Goal: Task Accomplishment & Management: Use online tool/utility

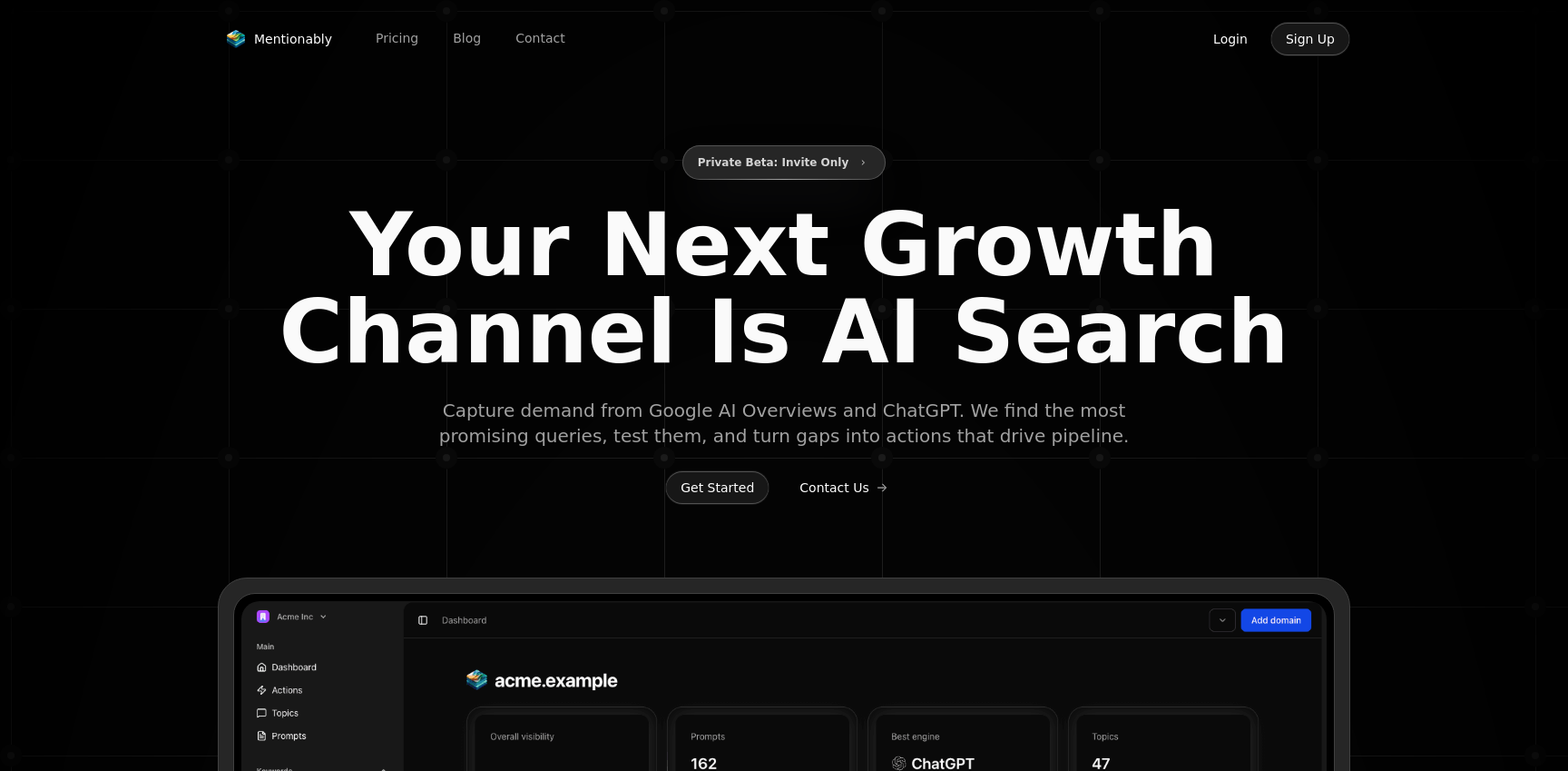
type input "**********"
click at [1228, 48] on button "Login" at bounding box center [1231, 39] width 65 height 35
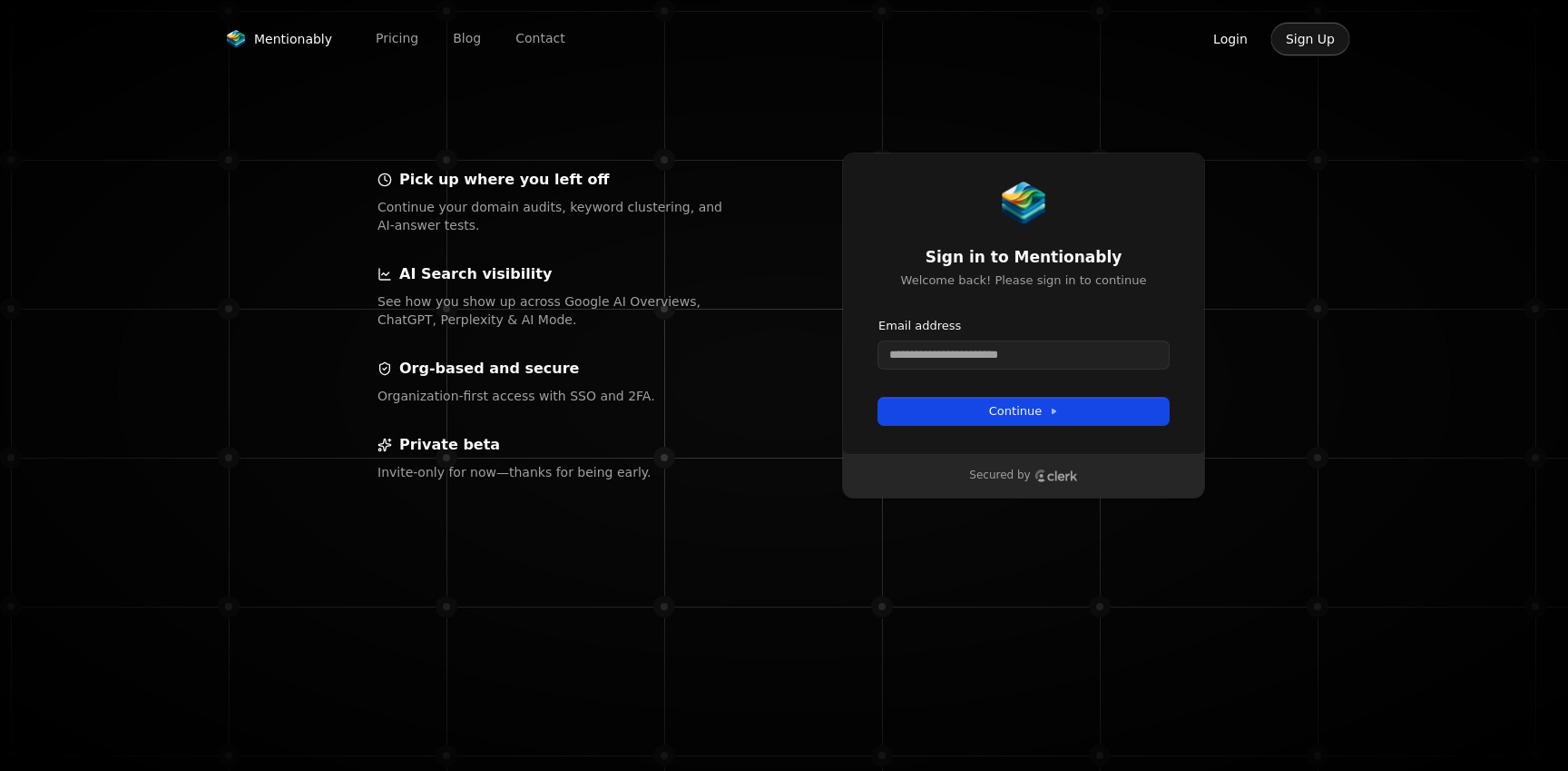
click at [1228, 42] on button "Login" at bounding box center [1231, 39] width 65 height 35
click at [1003, 358] on input "Email address" at bounding box center [1024, 355] width 290 height 27
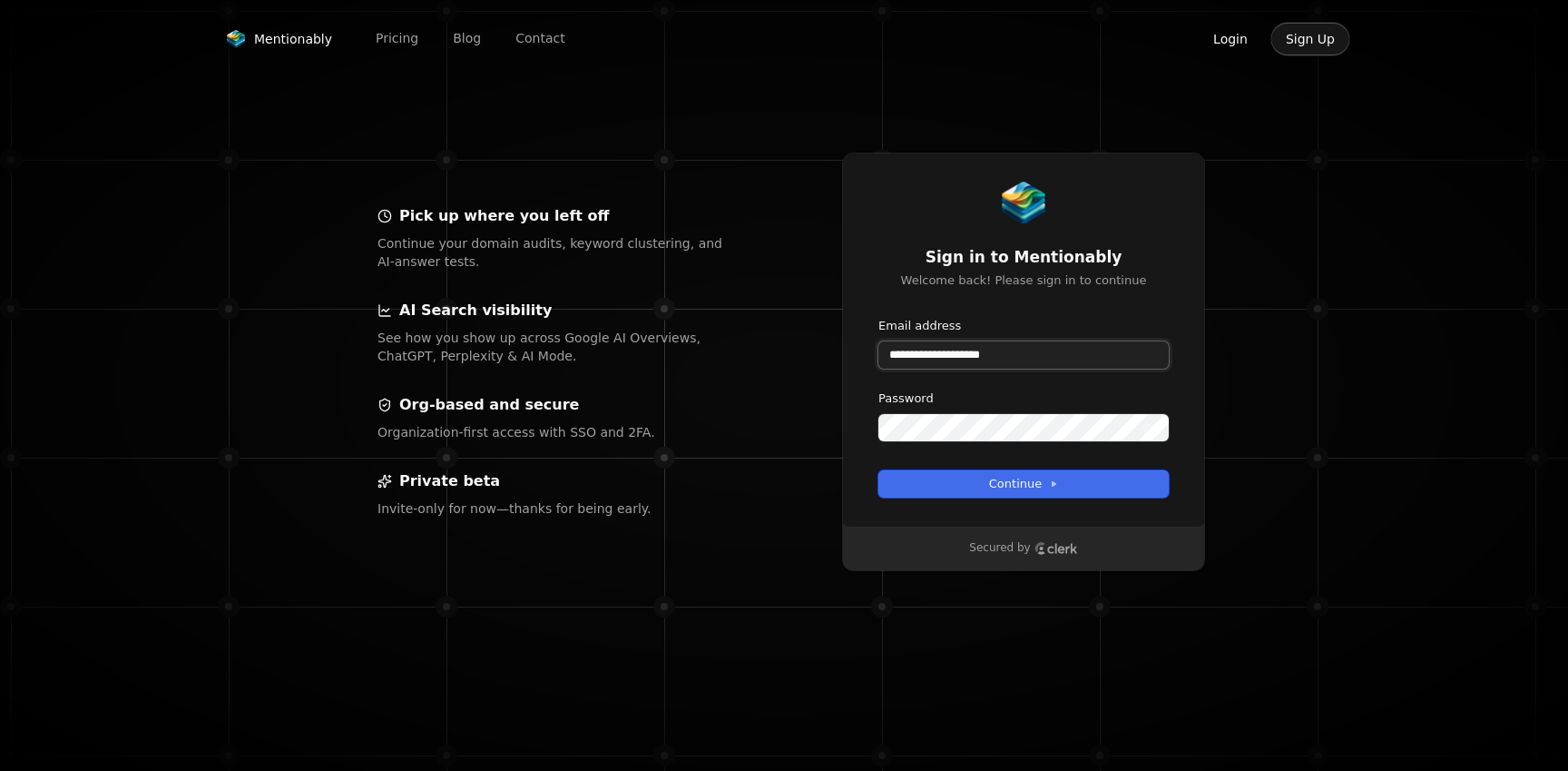
click at [879, 317] on button "submit" at bounding box center [879, 317] width 0 height 0
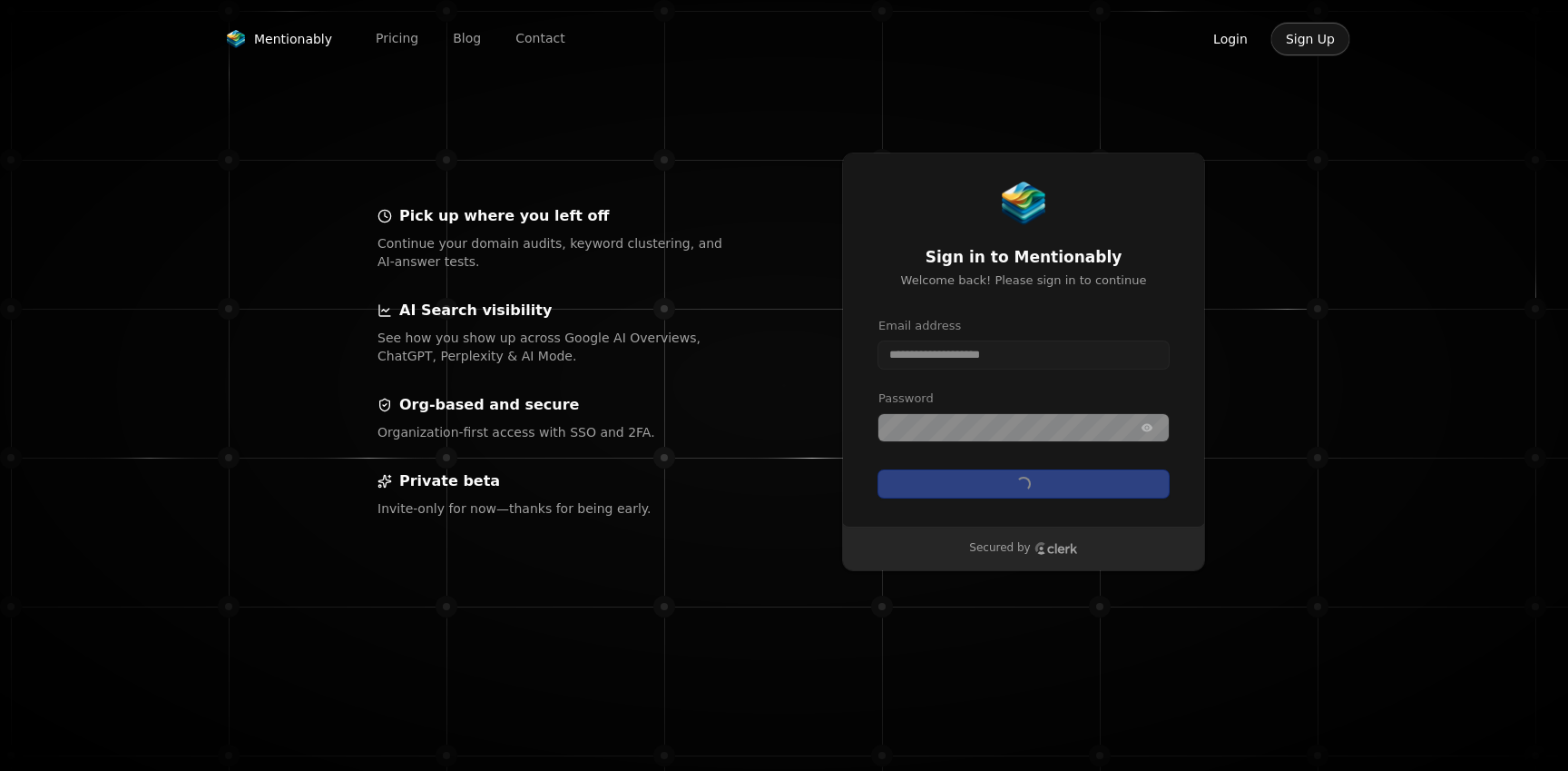
type input "**********"
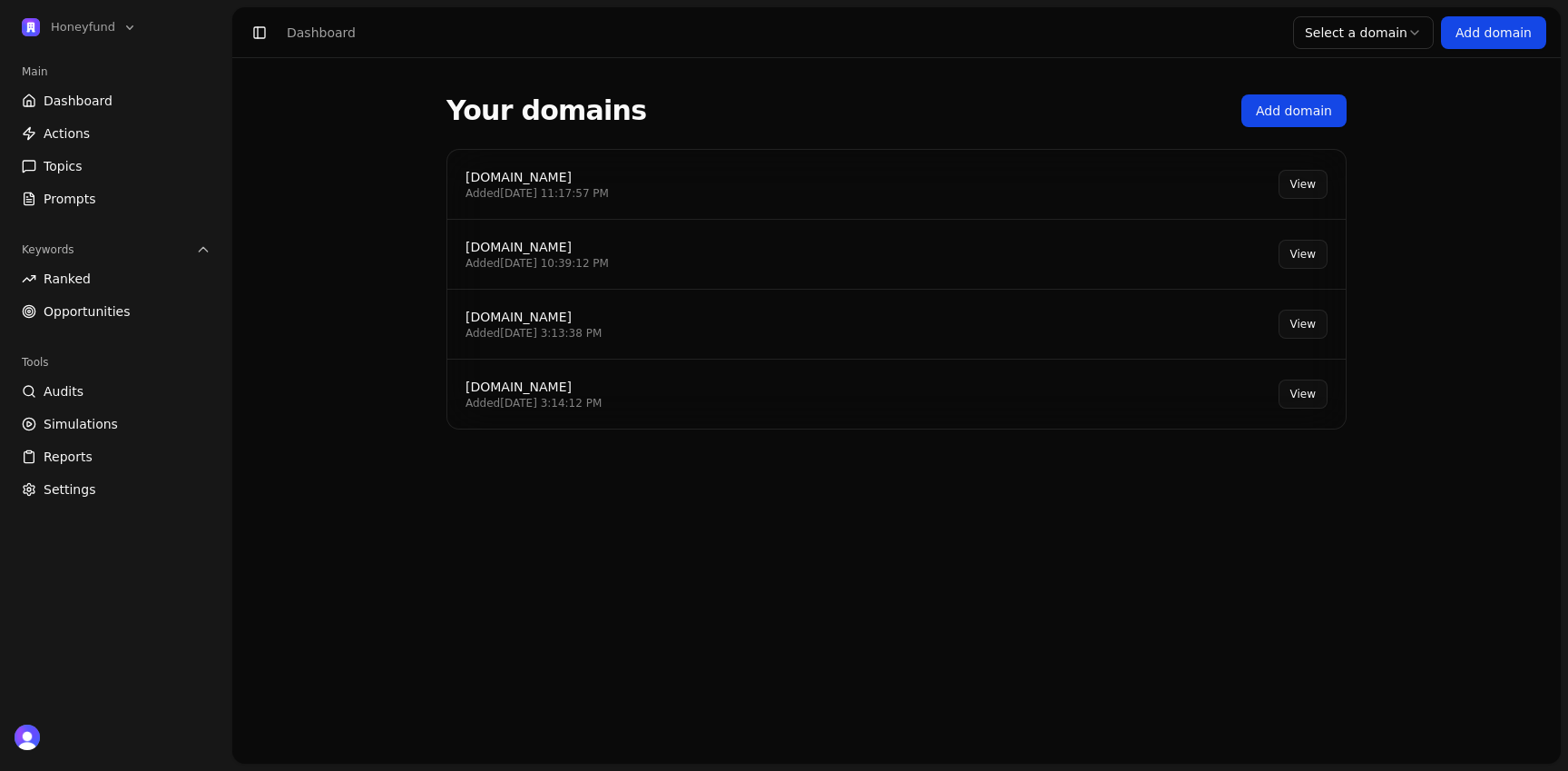
click at [1133, 187] on div "honeyfund.com Added 9/10/2025, 11:17:57 PM View" at bounding box center [896, 184] width 898 height 70
click at [1302, 178] on link "View" at bounding box center [1303, 184] width 49 height 29
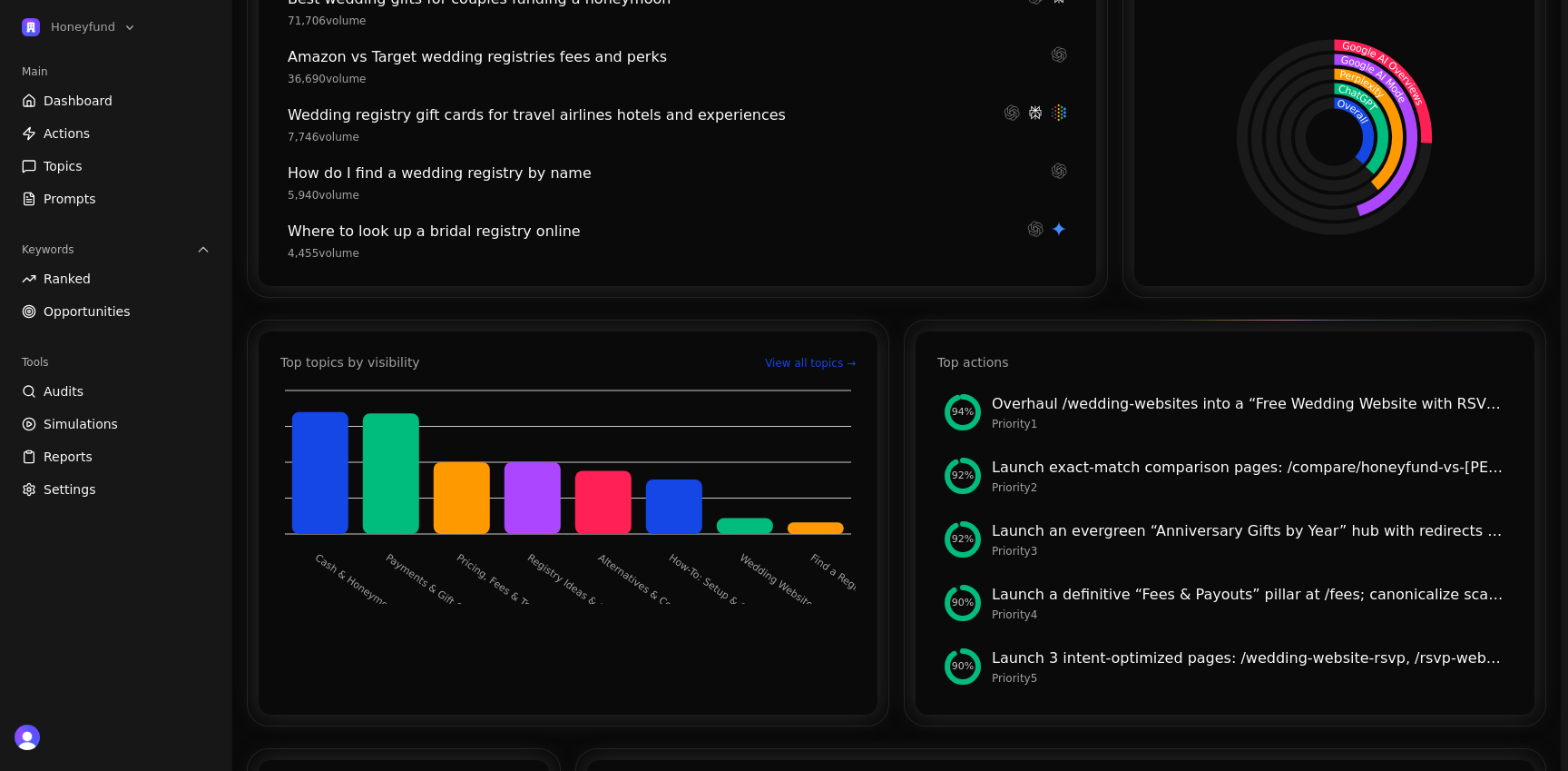
scroll to position [393, 0]
click at [1257, 405] on div "Overhaul /wedding-websites into a “Free Wedding Website with RSVP” hub with ans…" at bounding box center [1249, 403] width 514 height 22
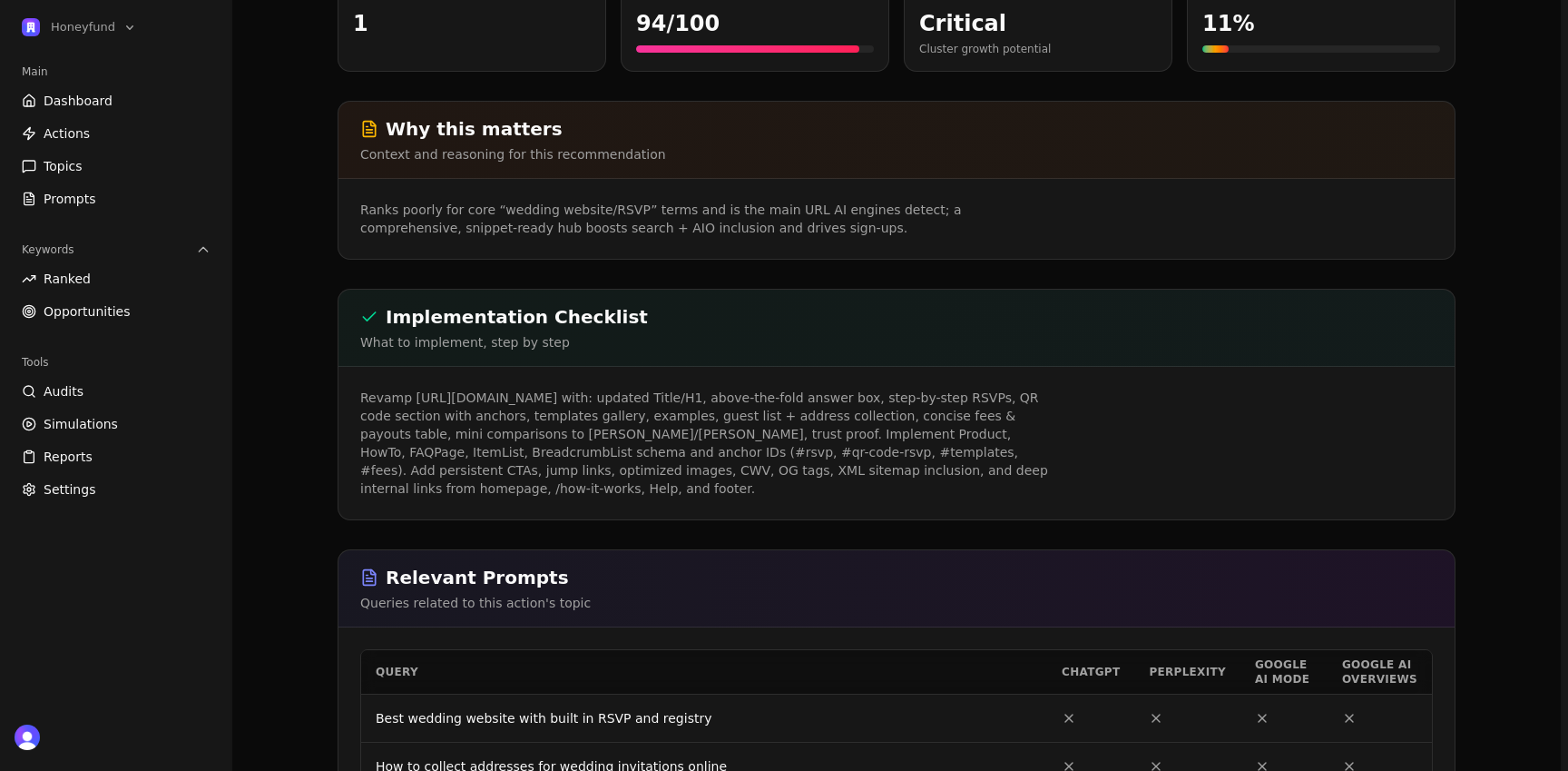
scroll to position [309, 0]
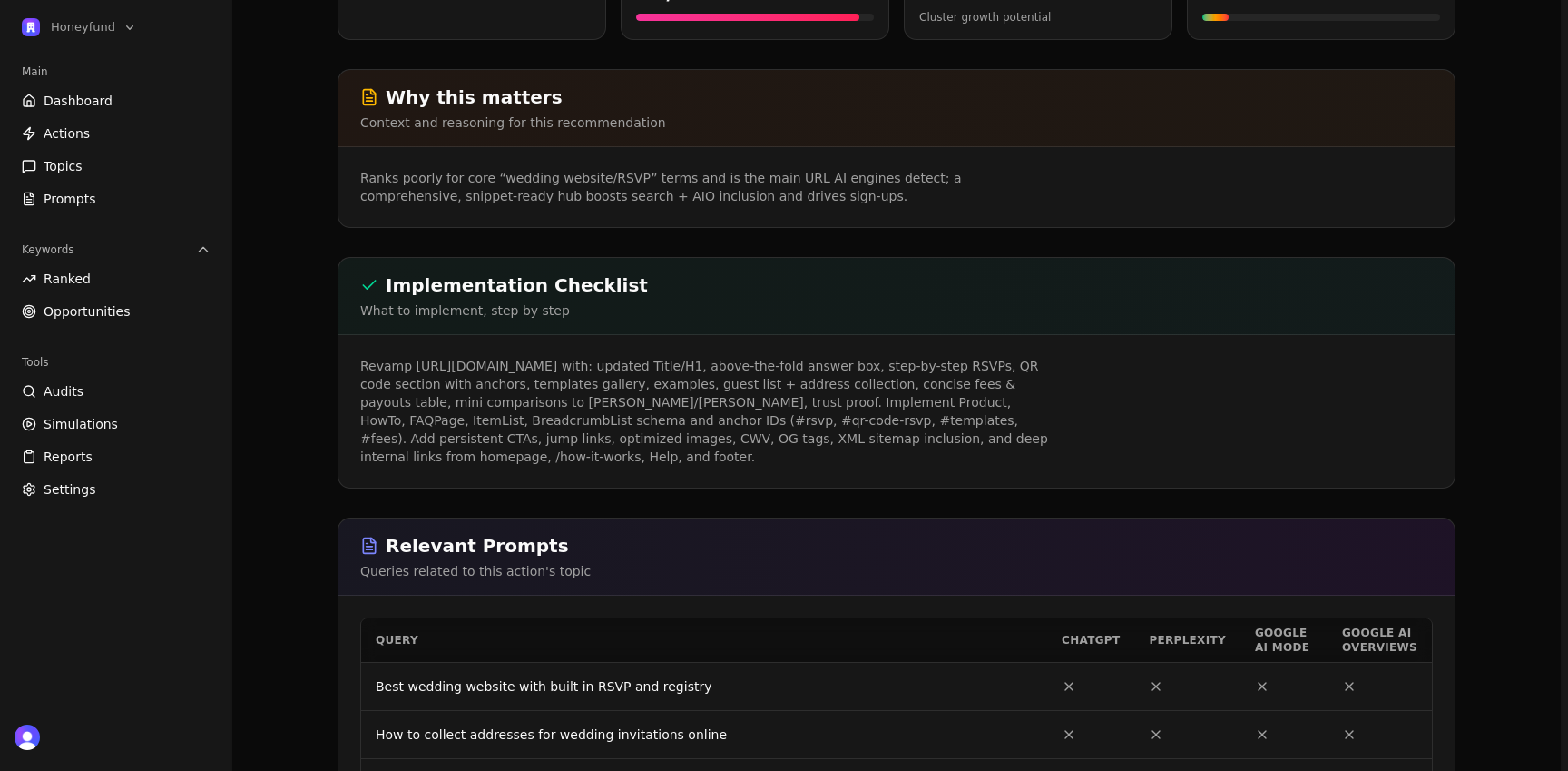
click at [430, 458] on p "Revamp https://www.honeyfund.com/wedding-websites with: updated Title/H1, above…" at bounding box center [708, 411] width 697 height 109
click at [430, 457] on p "Revamp https://www.honeyfund.com/wedding-websites with: updated Title/H1, above…" at bounding box center [708, 411] width 697 height 109
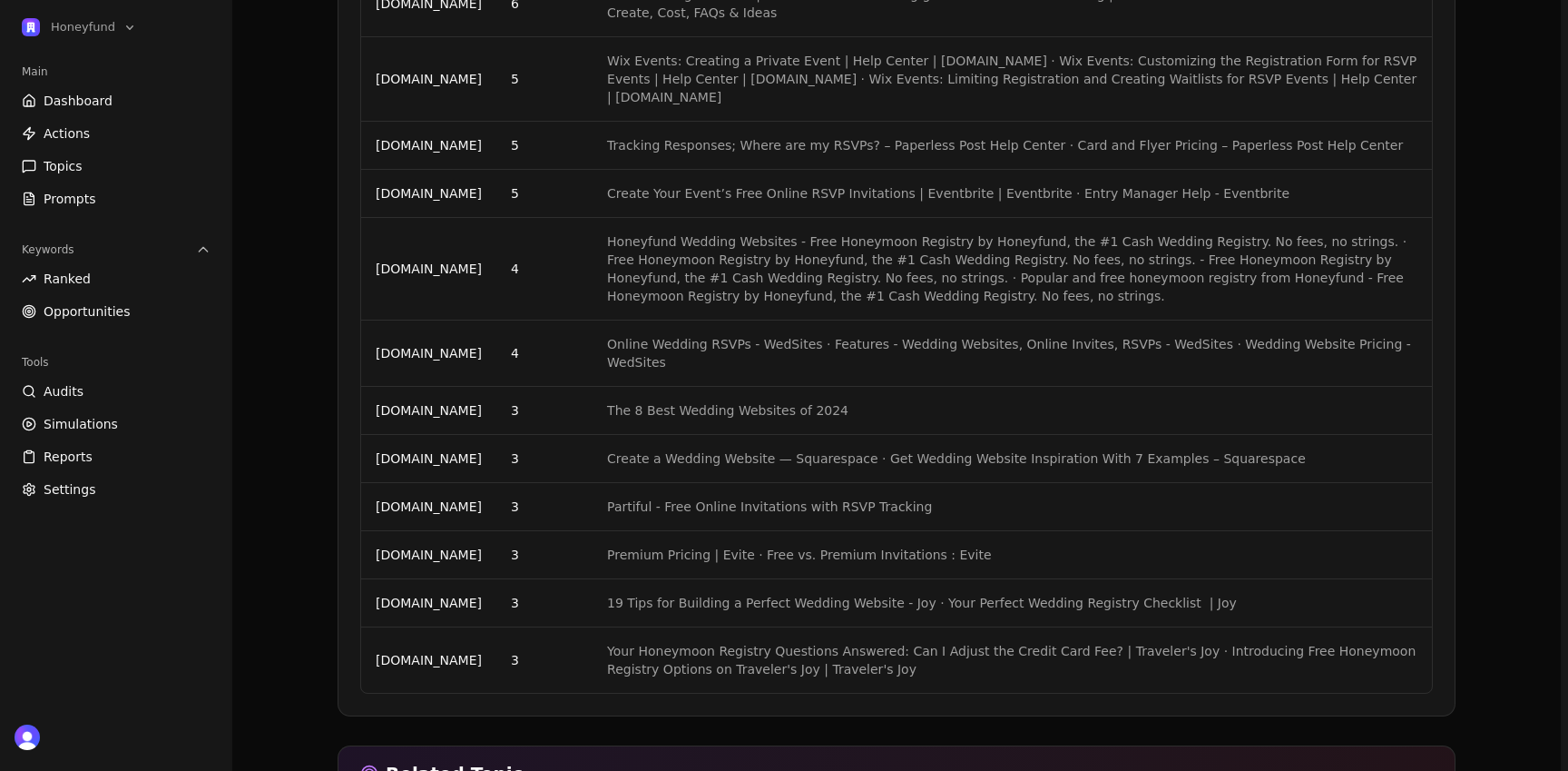
scroll to position [2532, 0]
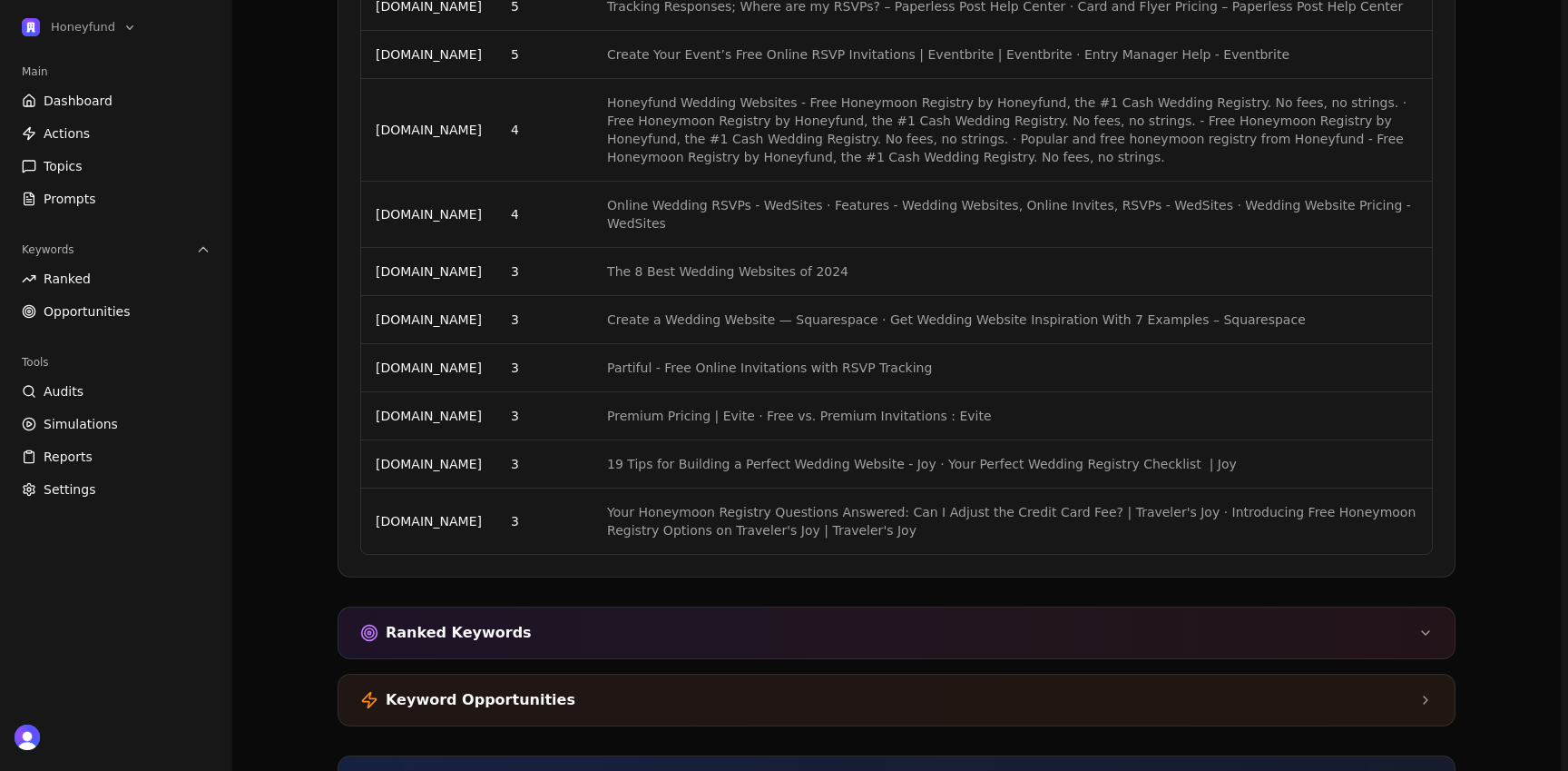
scroll to position [2461, 0]
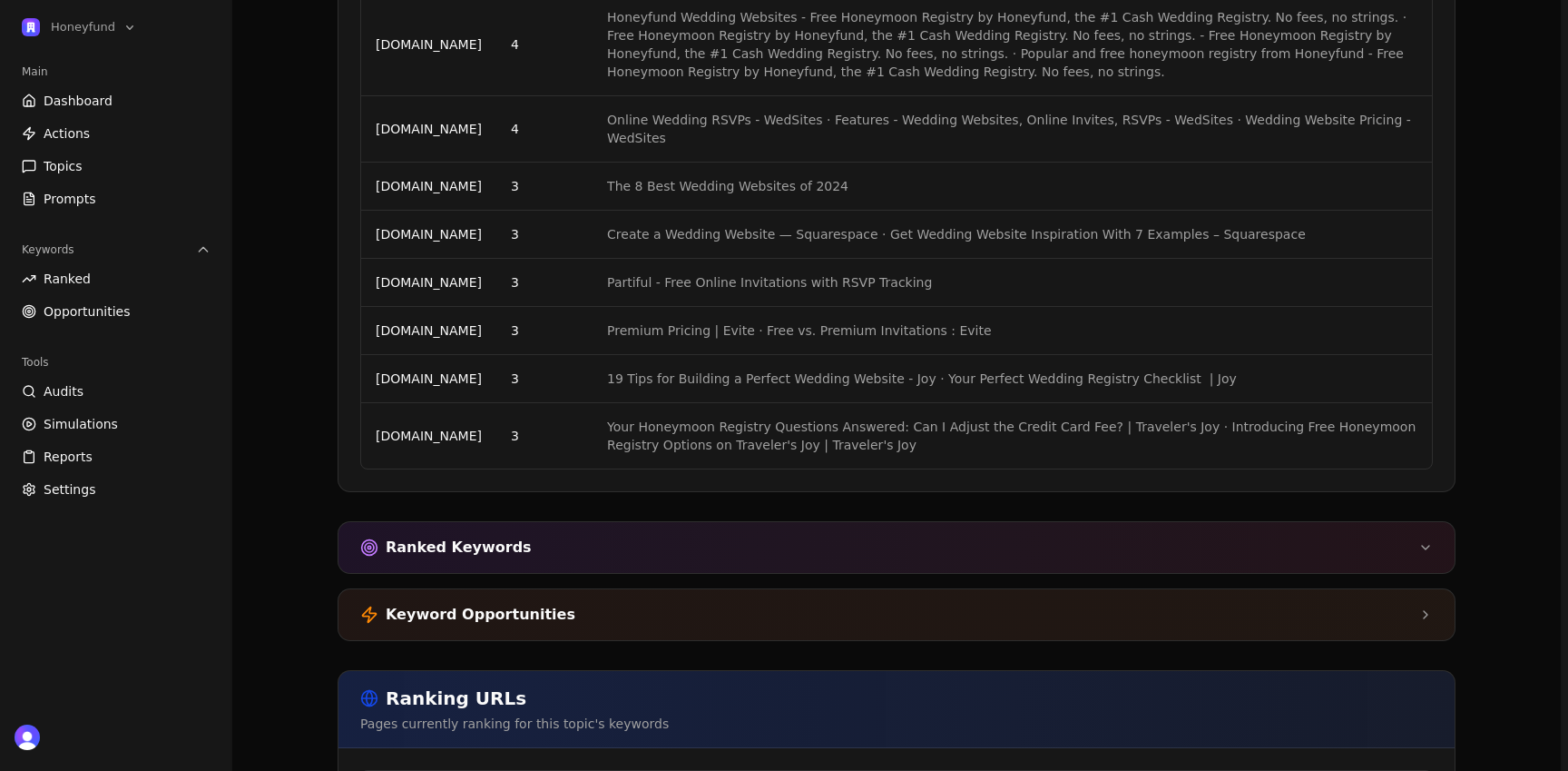
click at [1003, 589] on div "Keyword Opportunities" at bounding box center [896, 614] width 1117 height 51
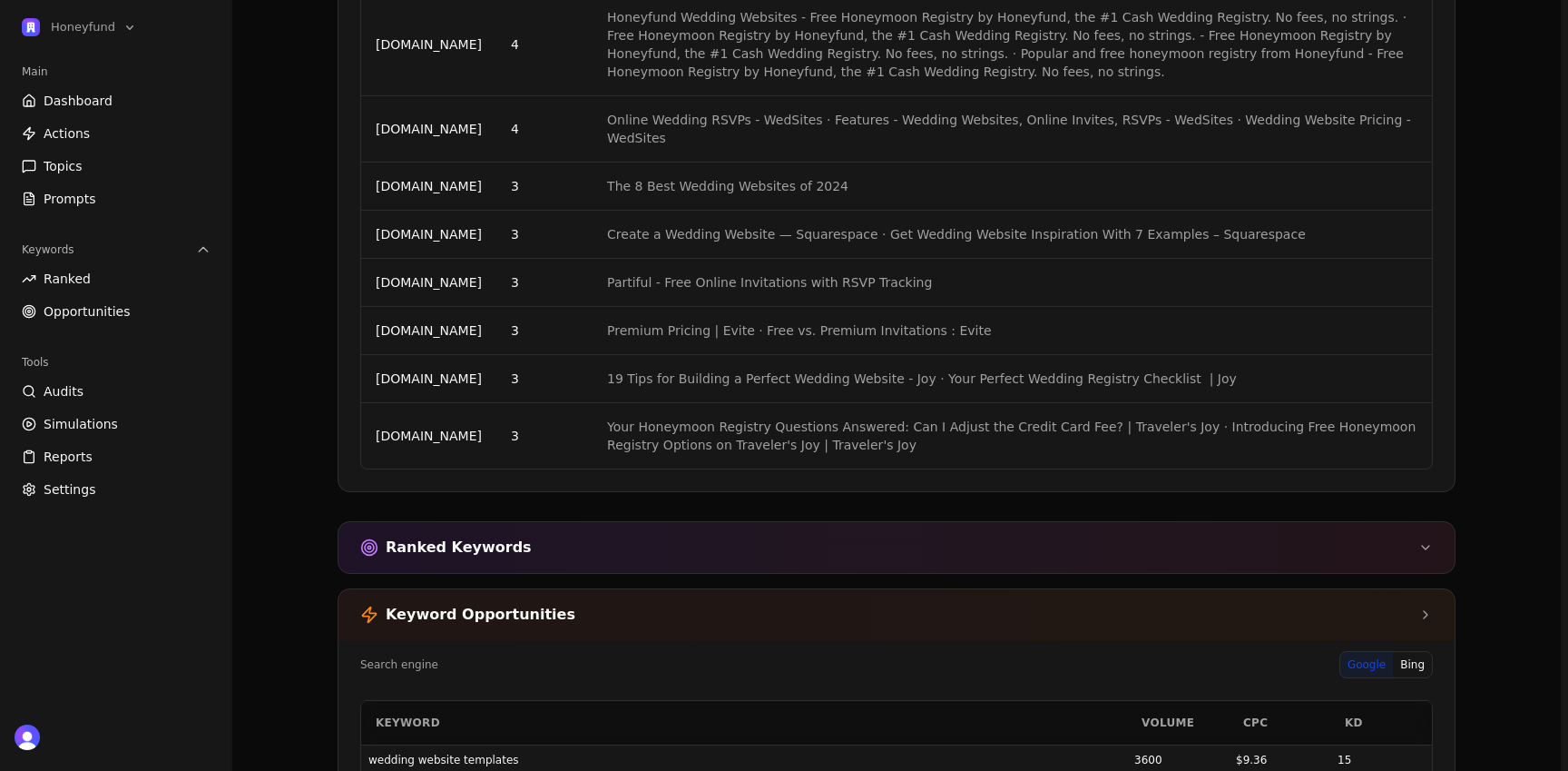
click at [1051, 589] on div "Keyword Opportunities" at bounding box center [896, 614] width 1117 height 51
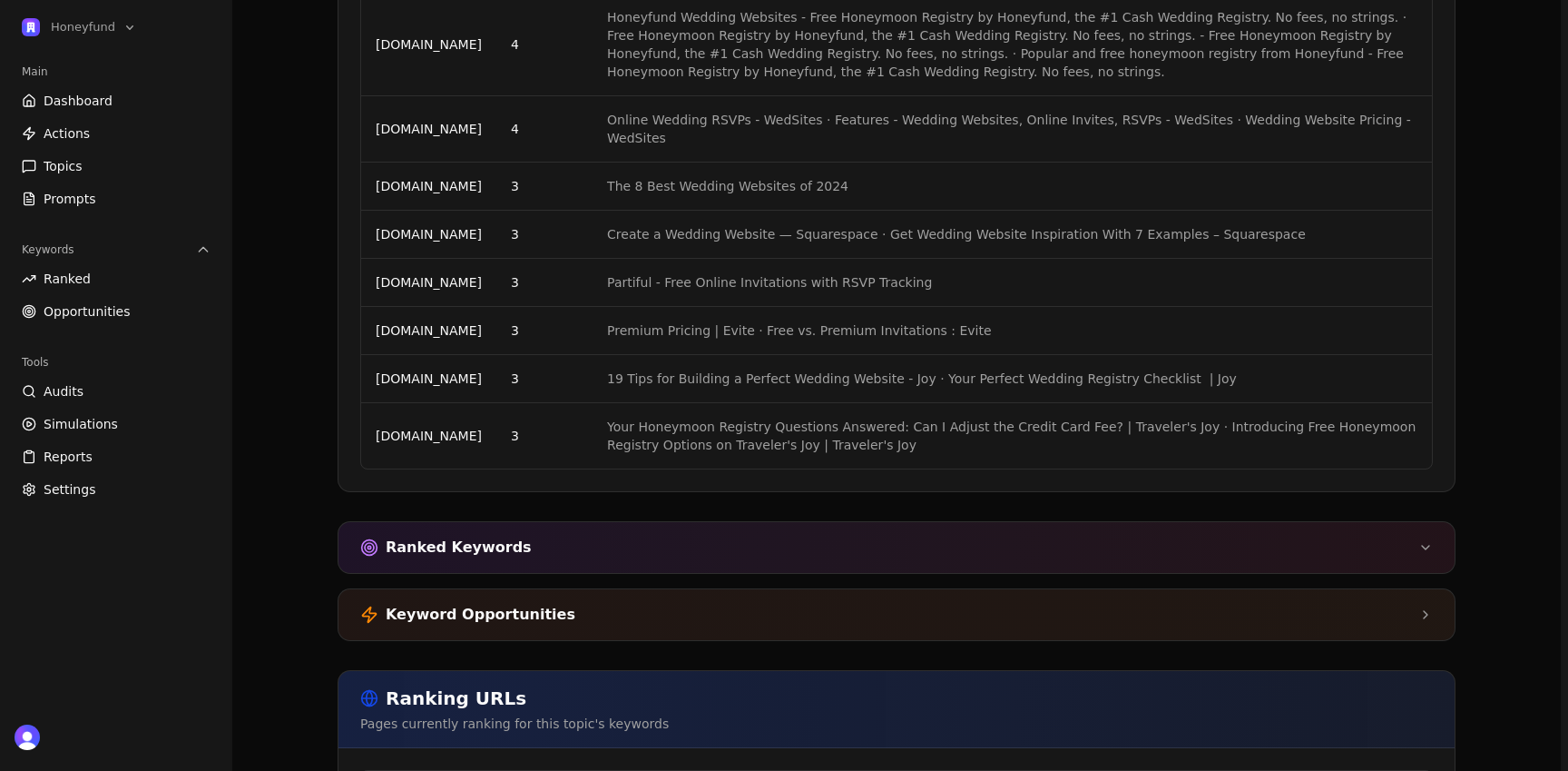
click at [1051, 589] on div "Keyword Opportunities" at bounding box center [896, 614] width 1117 height 51
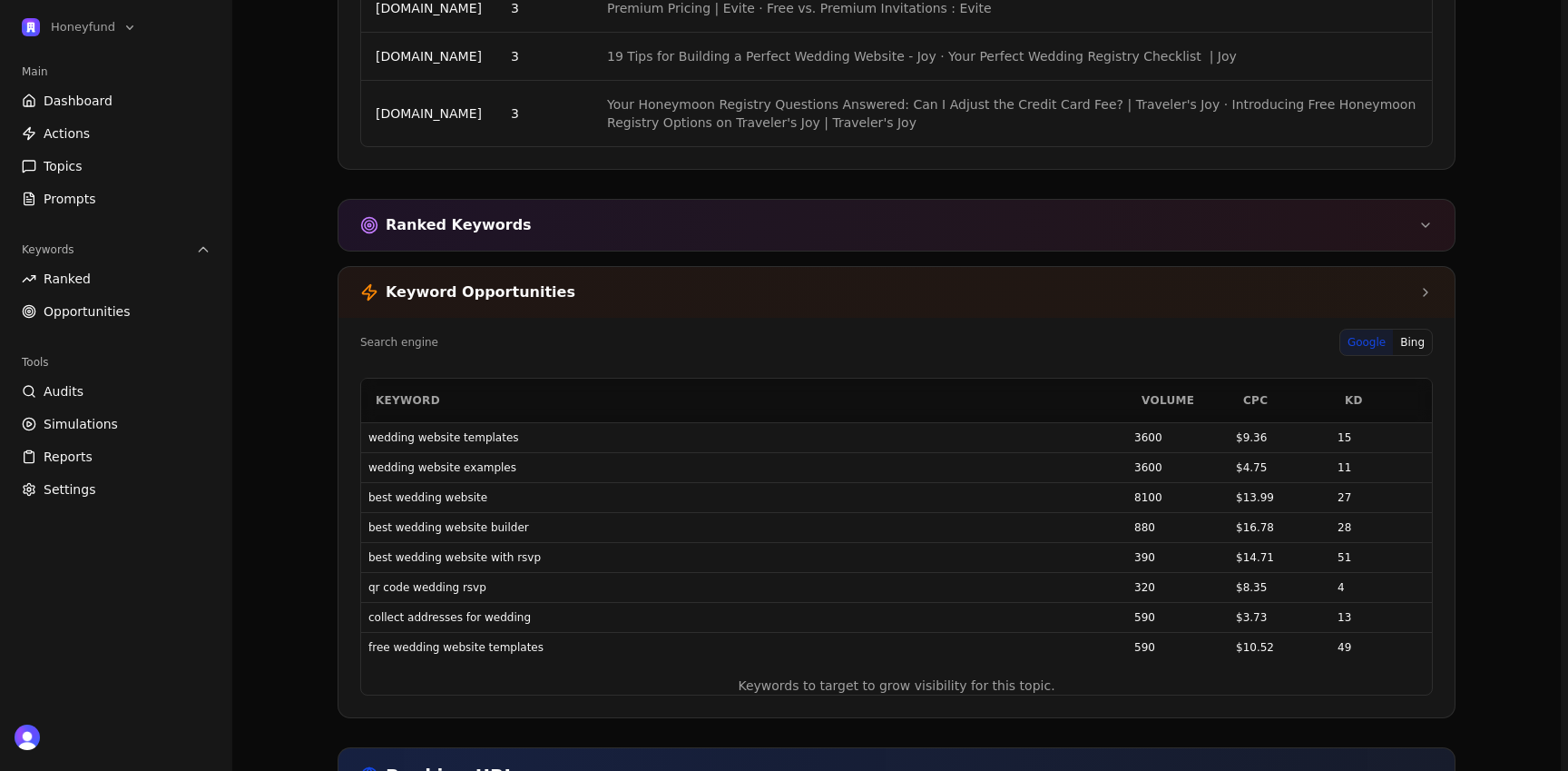
scroll to position [2810, 0]
